Goal: Book appointment/travel/reservation

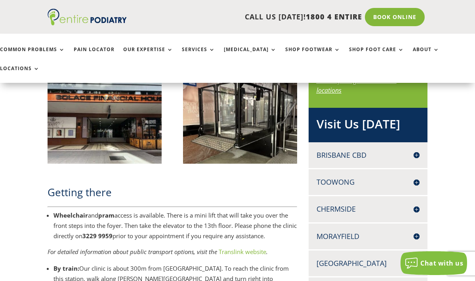
scroll to position [536, 0]
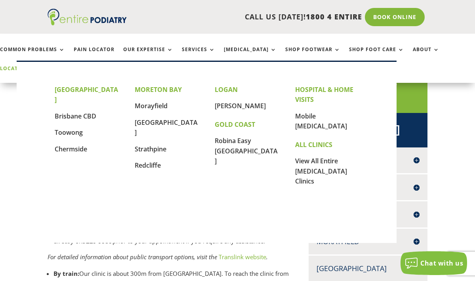
click at [40, 66] on link "Locations" at bounding box center [20, 74] width 40 height 17
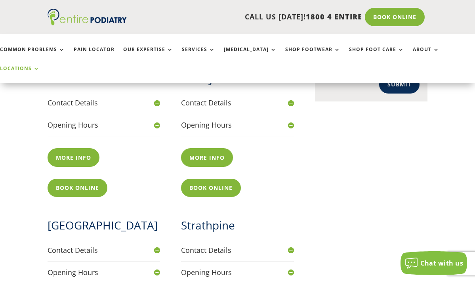
scroll to position [477, 0]
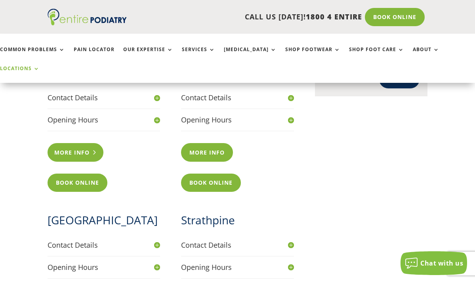
click at [79, 143] on link "More info" at bounding box center [76, 152] width 56 height 18
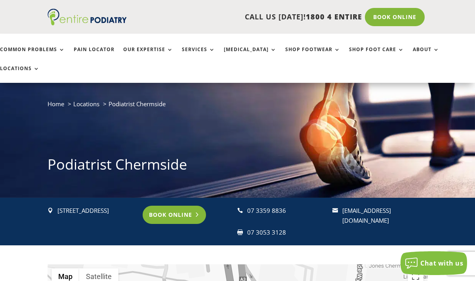
scroll to position [25, 0]
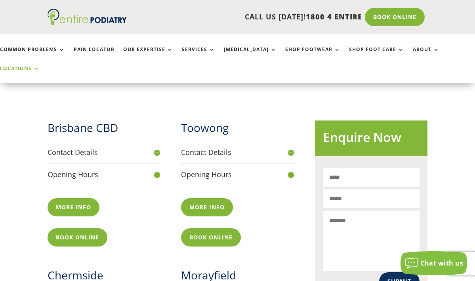
scroll to position [275, 0]
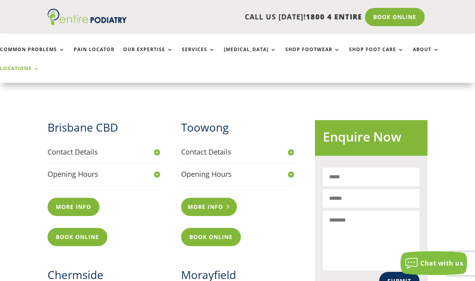
click at [203, 198] on link "More info" at bounding box center [209, 207] width 56 height 18
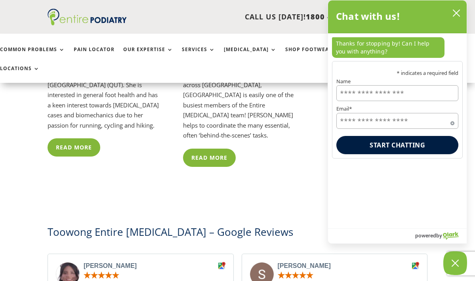
scroll to position [2264, 0]
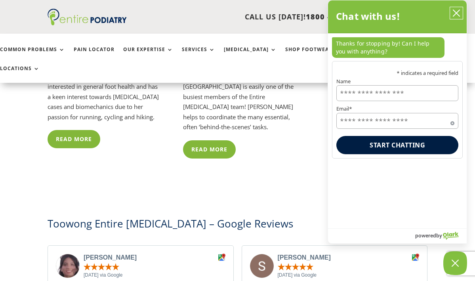
click at [456, 13] on icon "close chatbox" at bounding box center [457, 13] width 8 height 8
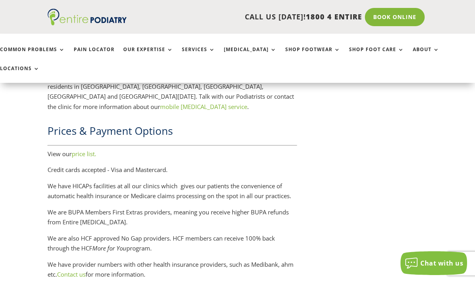
scroll to position [1508, 0]
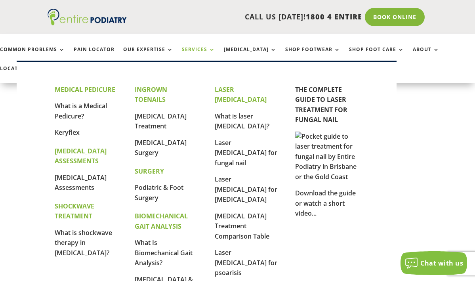
click at [208, 50] on link "Services" at bounding box center [198, 55] width 33 height 17
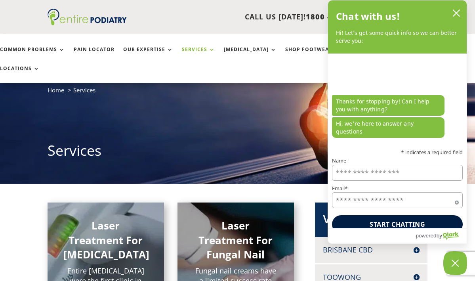
scroll to position [44, 0]
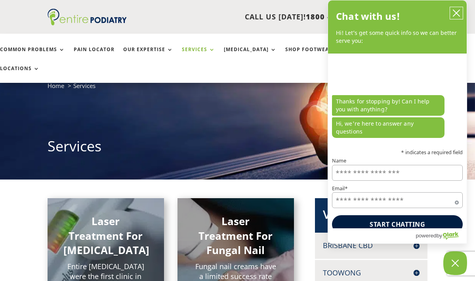
click at [454, 11] on icon "close chatbox" at bounding box center [457, 13] width 8 height 8
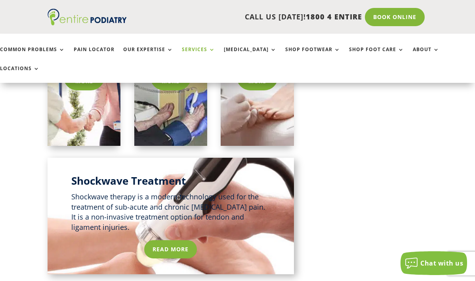
scroll to position [713, 0]
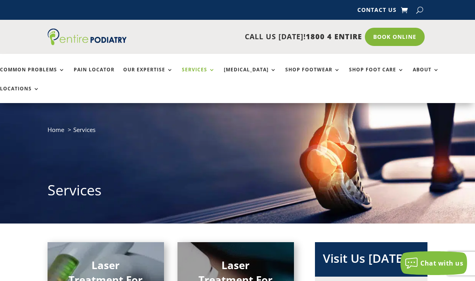
scroll to position [4, 0]
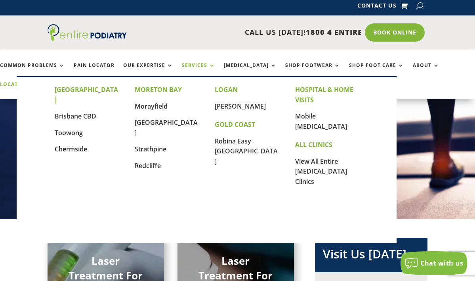
click at [40, 82] on link "Locations" at bounding box center [20, 90] width 40 height 17
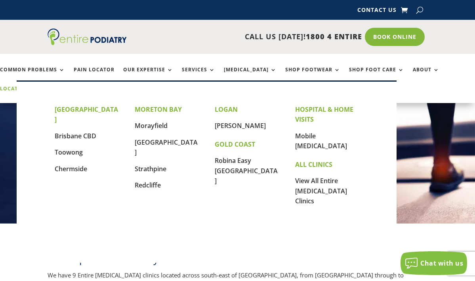
click at [40, 86] on link "Locations" at bounding box center [20, 94] width 40 height 17
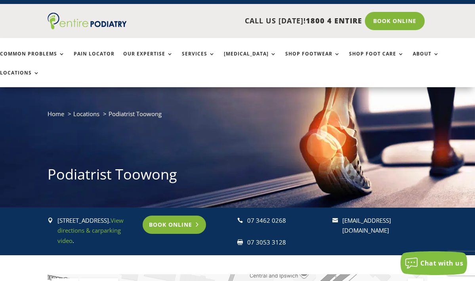
click at [168, 216] on link "Book Online" at bounding box center [175, 225] width 64 height 18
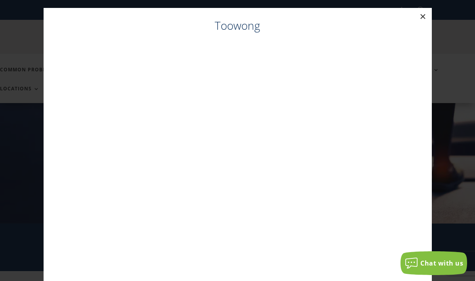
click at [426, 18] on button "×" at bounding box center [423, 16] width 17 height 17
